Goal: Use online tool/utility: Utilize a website feature to perform a specific function

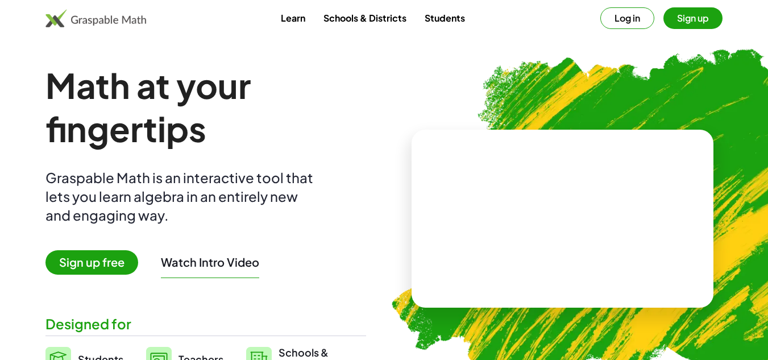
click at [637, 20] on button "Log in" at bounding box center [627, 18] width 54 height 22
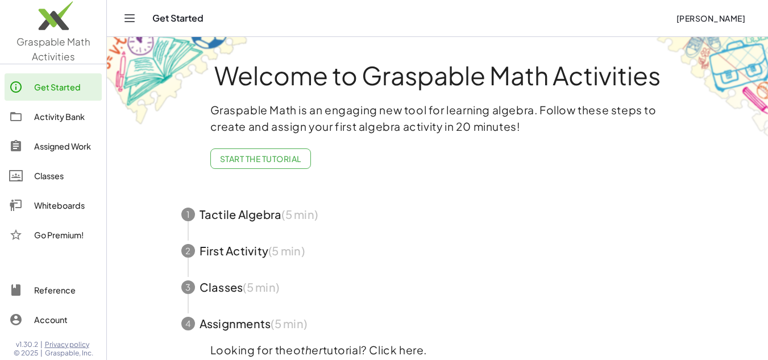
click at [61, 34] on img at bounding box center [53, 18] width 106 height 48
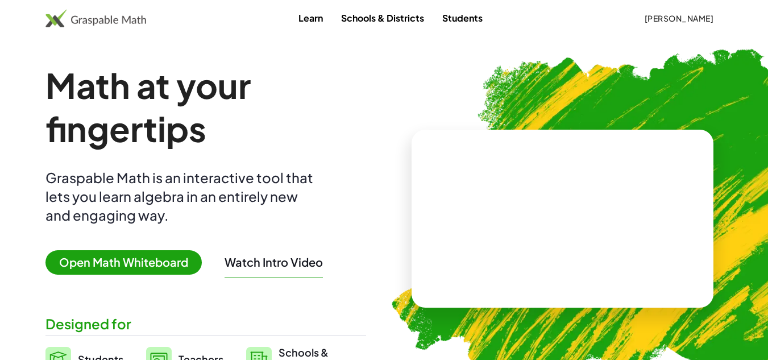
click at [132, 256] on span "Open Math Whiteboard" at bounding box center [123, 262] width 156 height 24
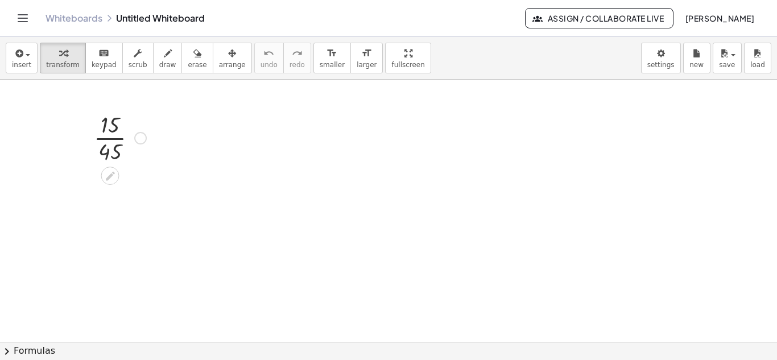
click at [111, 126] on div at bounding box center [120, 137] width 64 height 57
click at [115, 128] on div at bounding box center [120, 137] width 64 height 57
click at [106, 125] on div at bounding box center [120, 137] width 64 height 57
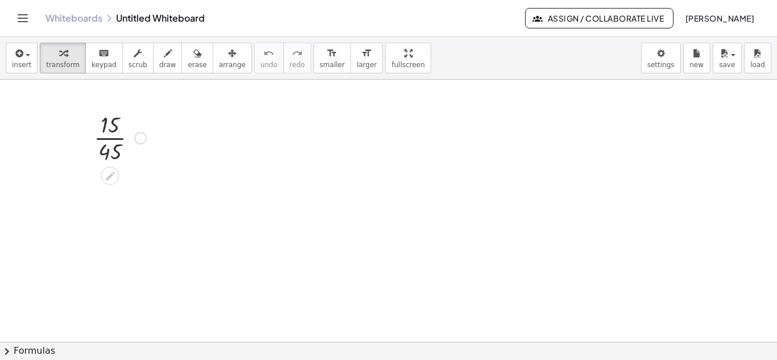
click at [106, 125] on div at bounding box center [120, 137] width 64 height 57
click at [112, 122] on div at bounding box center [120, 137] width 64 height 57
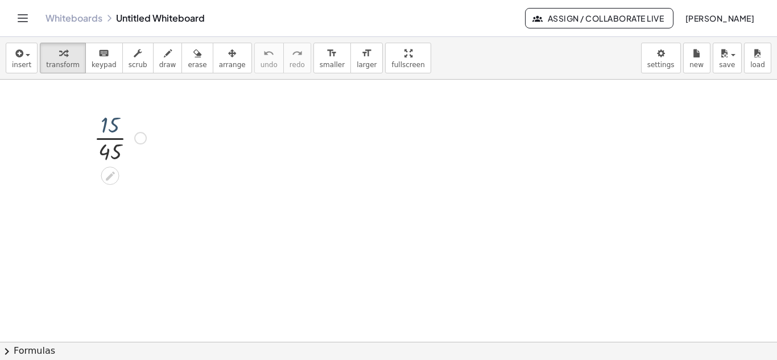
click at [112, 122] on div at bounding box center [120, 137] width 64 height 57
drag, startPoint x: 112, startPoint y: 130, endPoint x: 126, endPoint y: 130, distance: 13.6
click at [126, 130] on div at bounding box center [120, 137] width 64 height 57
drag, startPoint x: 110, startPoint y: 121, endPoint x: 110, endPoint y: 139, distance: 17.6
click at [110, 139] on div at bounding box center [120, 137] width 64 height 57
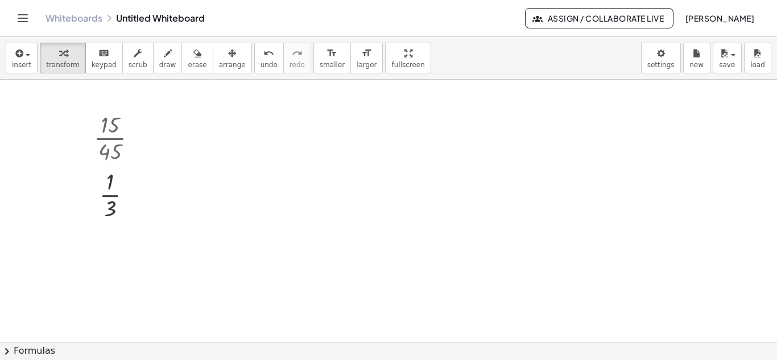
click at [356, 161] on div at bounding box center [388, 342] width 777 height 524
drag, startPoint x: 388, startPoint y: 184, endPoint x: 386, endPoint y: 202, distance: 18.3
drag, startPoint x: 399, startPoint y: 192, endPoint x: 392, endPoint y: 141, distance: 51.1
click at [392, 141] on div "· 15 · 45 · · 1 [DATE] · 4 · 3 · 9 · 3 · 4 · 9" at bounding box center [388, 342] width 777 height 524
click at [472, 121] on div at bounding box center [388, 342] width 777 height 524
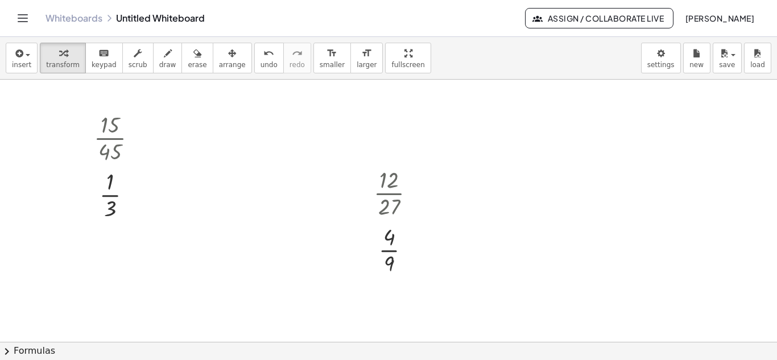
click at [490, 152] on div at bounding box center [388, 342] width 777 height 524
click at [515, 180] on div at bounding box center [529, 174] width 56 height 38
click at [515, 180] on div at bounding box center [530, 174] width 62 height 38
